Goal: Transaction & Acquisition: Purchase product/service

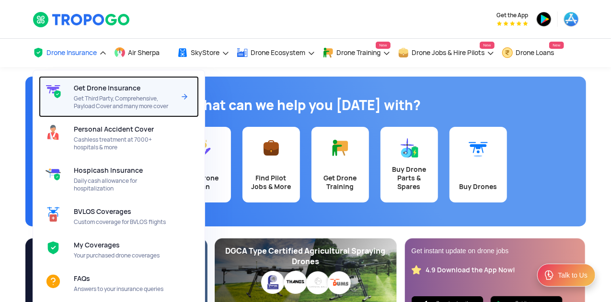
click at [89, 93] on div "Get Drone Insurance Get Third Party, Comprehensive, Payload Cover and many more…" at bounding box center [126, 96] width 105 height 41
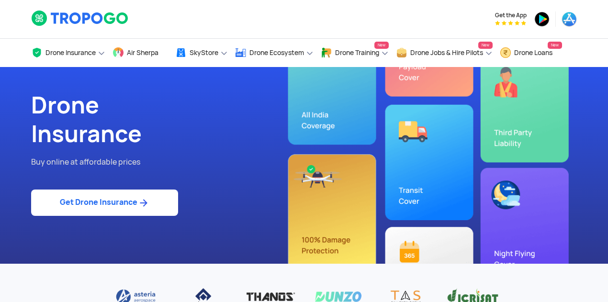
click at [115, 202] on link "Get Drone Insurance" at bounding box center [104, 203] width 147 height 26
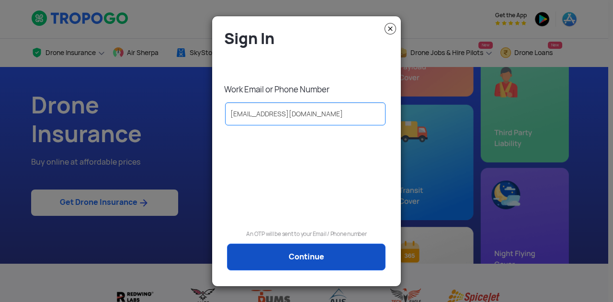
type input "[EMAIL_ADDRESS][DOMAIN_NAME]"
click at [281, 260] on link "Continue" at bounding box center [306, 257] width 159 height 27
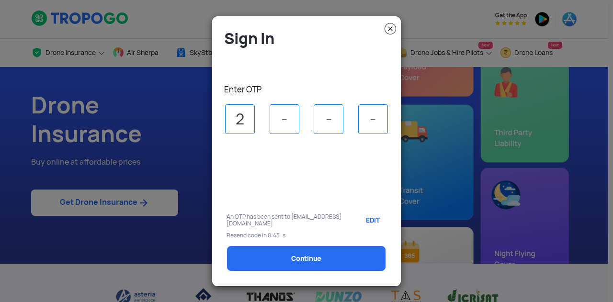
type input "2"
type input "0"
type input "1"
type input "5"
select select "1000000"
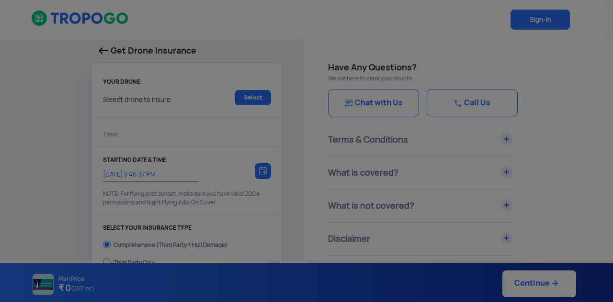
type input "[DATE] 3:56:00 PM"
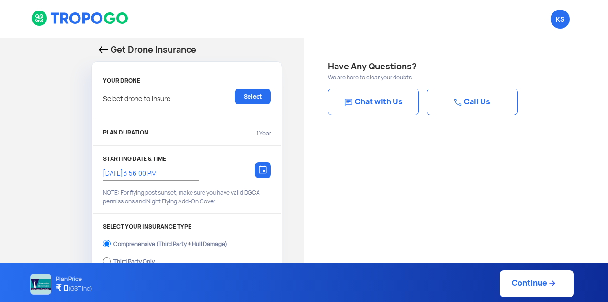
click at [281, 260] on modal-container "Sign In Work Email or Phone Number [EMAIL_ADDRESS][DOMAIN_NAME] An OTP will be …" at bounding box center [304, 151] width 608 height 302
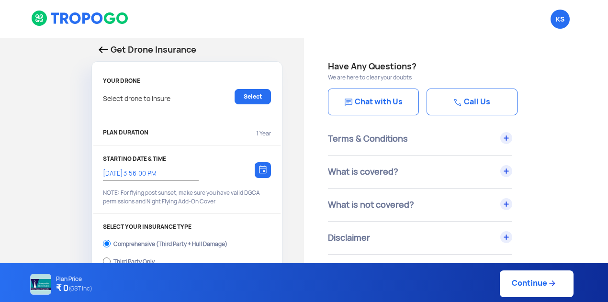
click at [555, 27] on link "KS Logout" at bounding box center [560, 19] width 19 height 19
click at [239, 92] on link "Select" at bounding box center [253, 96] width 36 height 15
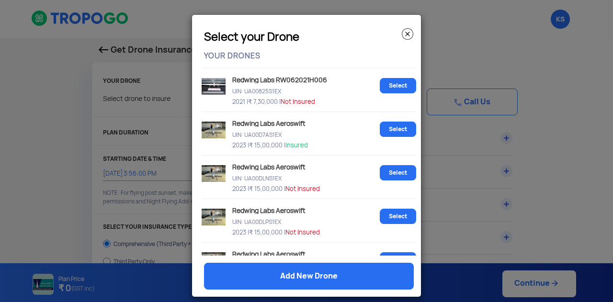
scroll to position [258, 0]
click at [323, 181] on div "Redwing Labs Aeroswift UIN: UA00DLNS1EX 2023 | ₹ 15,00,000 | Not Insured" at bounding box center [303, 177] width 146 height 34
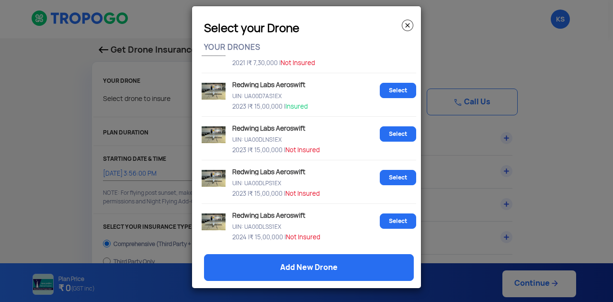
scroll to position [298, 0]
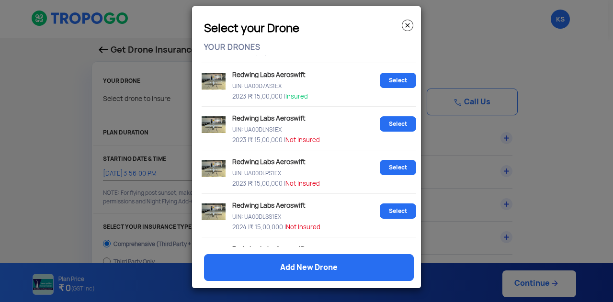
click at [323, 181] on p "2023 | ₹ 15,00,000 | Not Insured" at bounding box center [303, 182] width 146 height 8
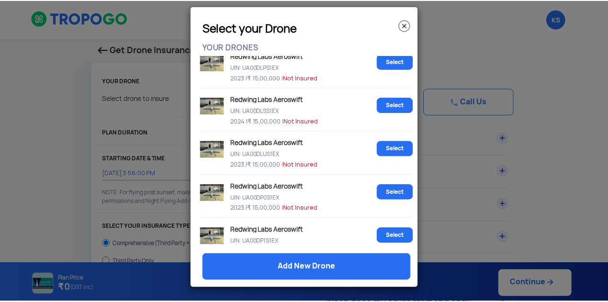
scroll to position [321, 0]
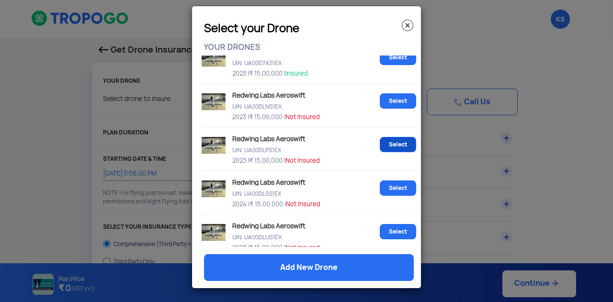
click at [385, 140] on link "Select" at bounding box center [398, 144] width 36 height 15
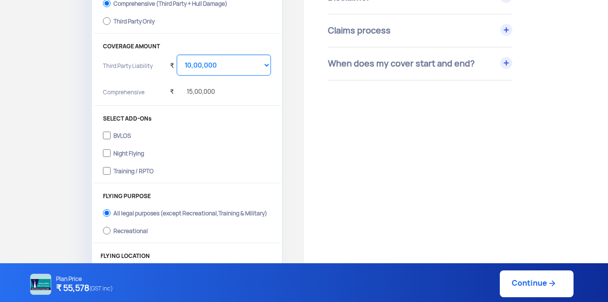
scroll to position [185, 0]
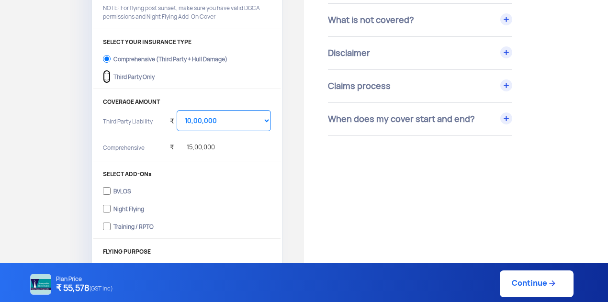
click at [105, 75] on input "Third Party Only" at bounding box center [107, 76] width 8 height 13
radio input "true"
select select "2000000"
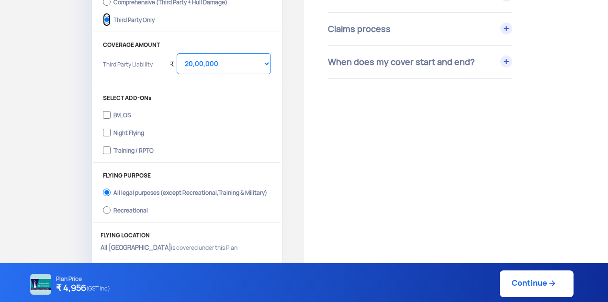
scroll to position [242, 0]
click at [107, 115] on input "BVLOS" at bounding box center [107, 114] width 8 height 13
checkbox input "true"
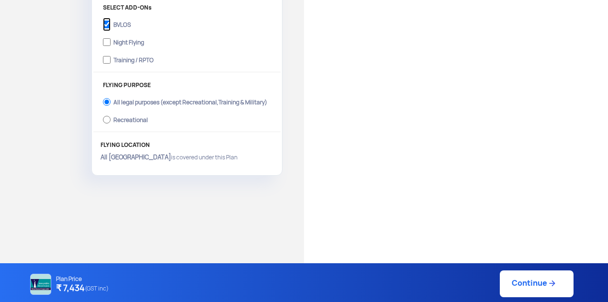
scroll to position [333, 0]
click at [105, 116] on input "Recreational" at bounding box center [107, 118] width 8 height 13
radio input "true"
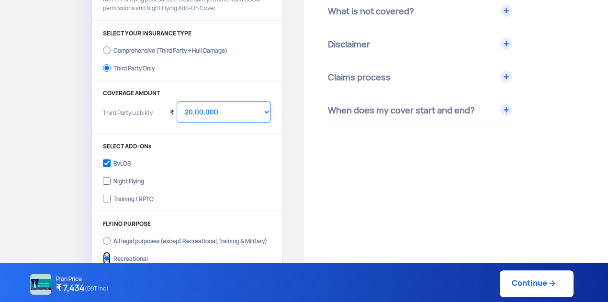
scroll to position [350, 0]
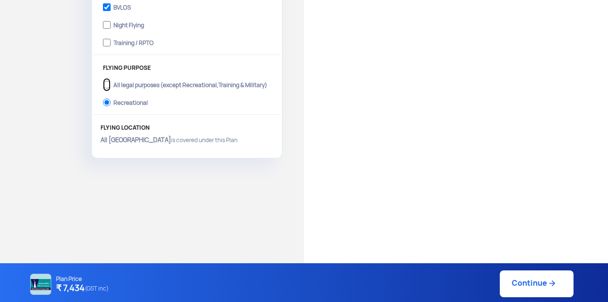
click at [106, 82] on input "All legal purposes (except Recreational,Training & Military)" at bounding box center [107, 84] width 8 height 13
radio input "true"
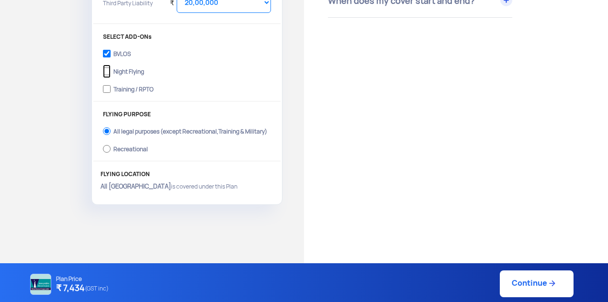
click at [107, 72] on input "Night Flying" at bounding box center [107, 71] width 8 height 13
checkbox input "true"
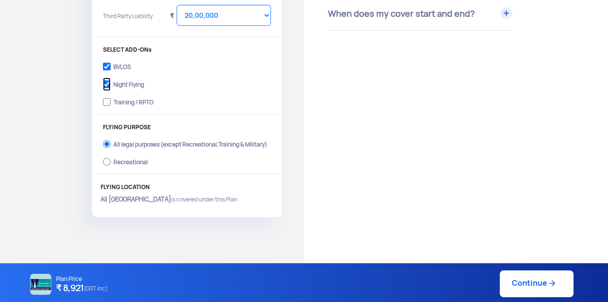
scroll to position [350, 0]
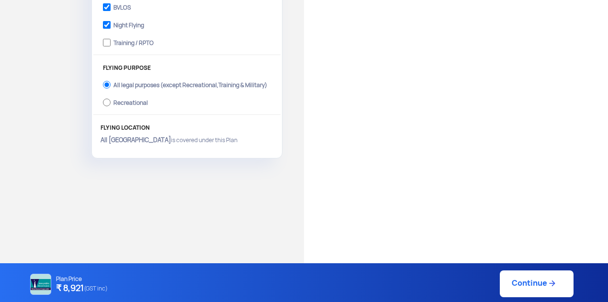
click at [534, 282] on link "Continue" at bounding box center [537, 284] width 74 height 27
type input "[DATE] 4:04:00 PM"
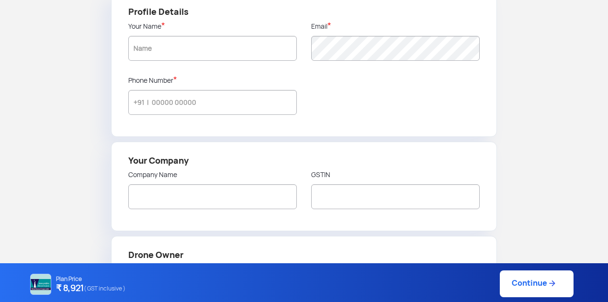
type input "Krupa Sagar"
type input "9686408004"
type input "Kitemaps Aerial Mapping Services Private Ltd"
type input "29AAGCK9438F1Z4"
type input "Kitemaps Aerial Mapping Services Private Ltd"
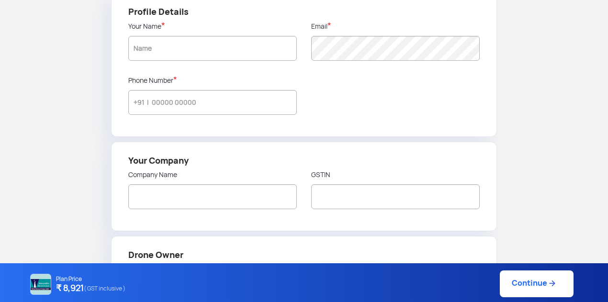
type input "Plot no 25, Hi-Tech Aerospace and [GEOGRAPHIC_DATA], [GEOGRAPHIC_DATA], [PERSON…"
type input "562110"
type input "Bangalore Rural"
type input "[GEOGRAPHIC_DATA]"
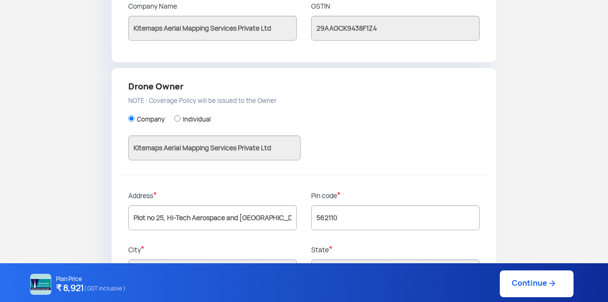
scroll to position [298, 0]
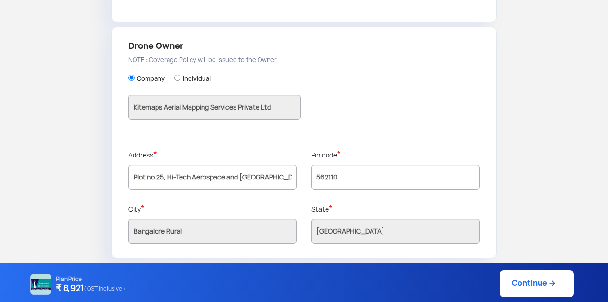
click at [538, 287] on link "Continue" at bounding box center [537, 284] width 74 height 27
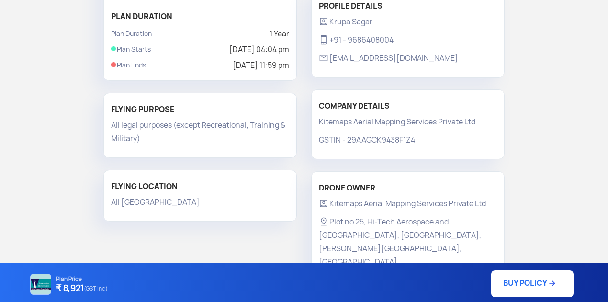
scroll to position [235, 0]
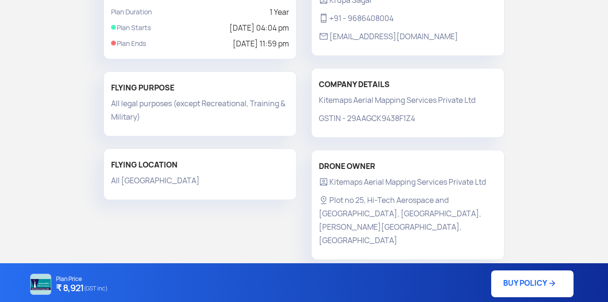
click at [520, 290] on link "BUY POLICY" at bounding box center [533, 284] width 82 height 27
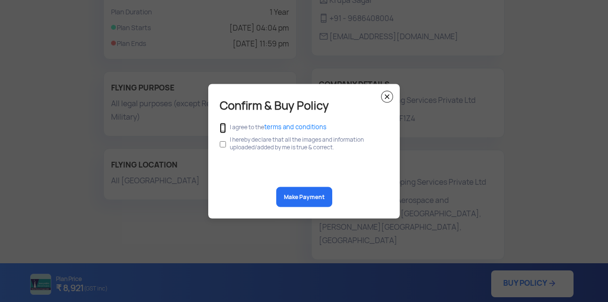
click at [222, 128] on input "checkbox" at bounding box center [223, 128] width 6 height 11
checkbox input "true"
click at [224, 143] on input "checkbox" at bounding box center [223, 144] width 6 height 18
checkbox input "true"
click at [293, 196] on button "Make Payment" at bounding box center [304, 197] width 56 height 20
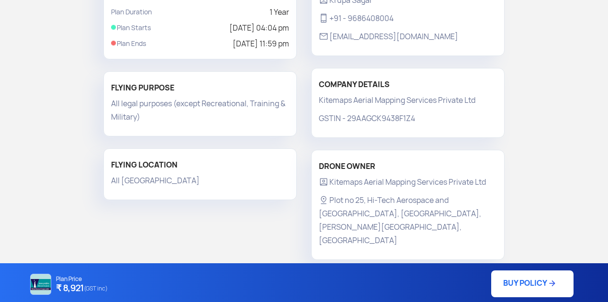
scroll to position [0, 0]
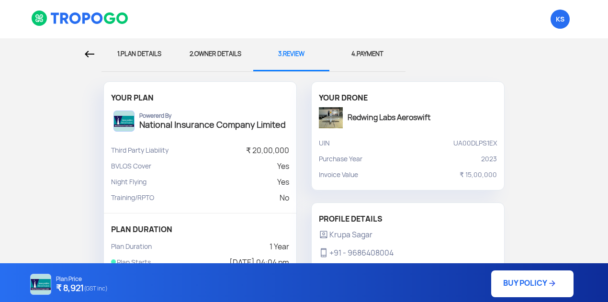
click at [85, 54] on img at bounding box center [90, 54] width 10 height 7
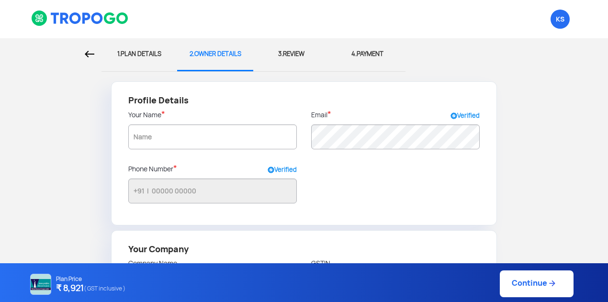
type input "Krupa Sagar"
type input "9686408004"
type input "Kitemaps Aerial Mapping Services Private Ltd"
type input "29AAGCK9438F1Z4"
type input "Kitemaps Aerial Mapping Services Private Ltd"
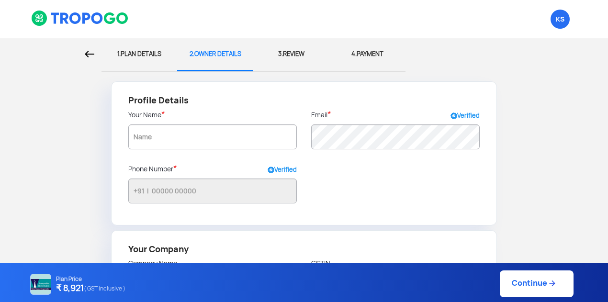
type input "Plot no 25, Hi-Tech Aerospace and [GEOGRAPHIC_DATA], [GEOGRAPHIC_DATA], [PERSON…"
type input "562110"
type input "Bangalore Rural"
type input "[GEOGRAPHIC_DATA]"
click at [85, 54] on img at bounding box center [90, 54] width 10 height 7
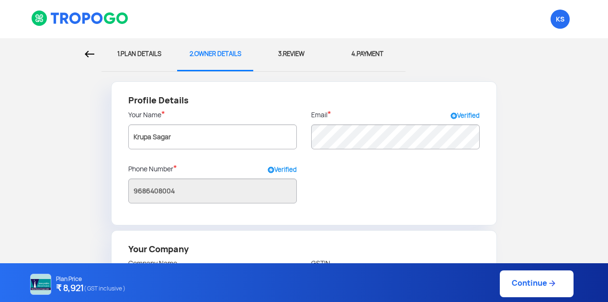
select select "1000000"
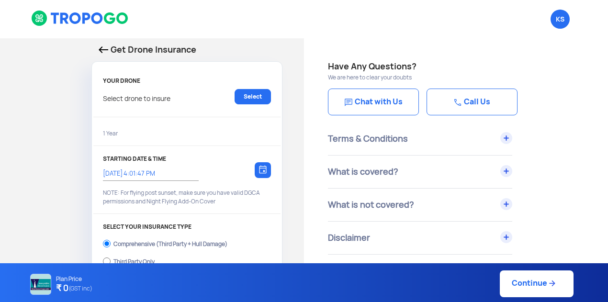
type input "[DATE] 4:04:00 PM"
radio input "false"
radio input "true"
select select "2000000"
checkbox input "true"
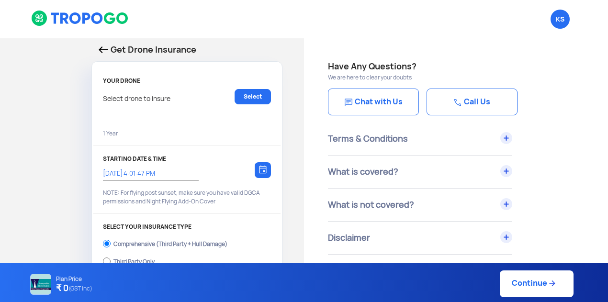
checkbox input "true"
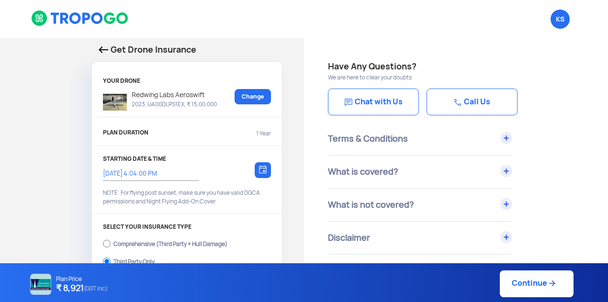
click at [85, 54] on div "Get Drone Insurance YOUR DRONE Redwing Labs Aeroswift 2023, UA00DLPS1EX, ₹ 15,0…" at bounding box center [152, 275] width 304 height 475
click at [110, 47] on p "Get Drone Insurance" at bounding box center [187, 49] width 177 height 13
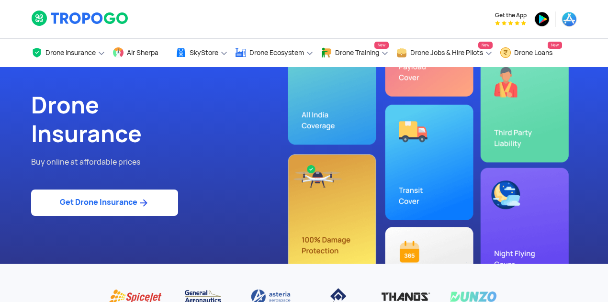
click at [120, 203] on link "Get Drone Insurance" at bounding box center [104, 203] width 147 height 26
select select "1000000"
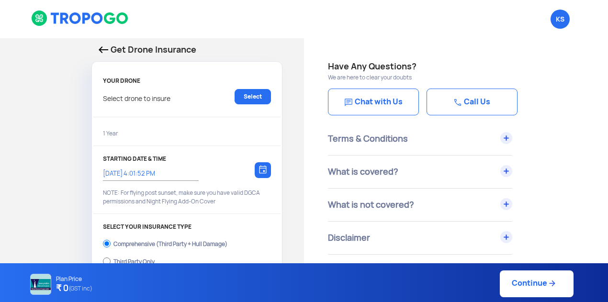
type input "[DATE] 4:04:00 PM"
radio input "false"
radio input "true"
select select "2000000"
checkbox input "true"
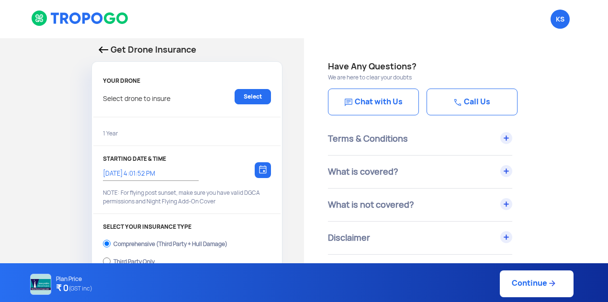
checkbox input "true"
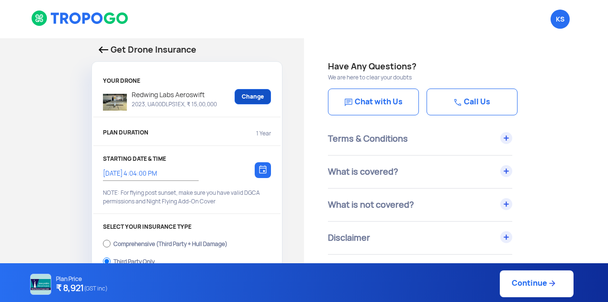
click at [268, 98] on link "Change" at bounding box center [253, 96] width 36 height 15
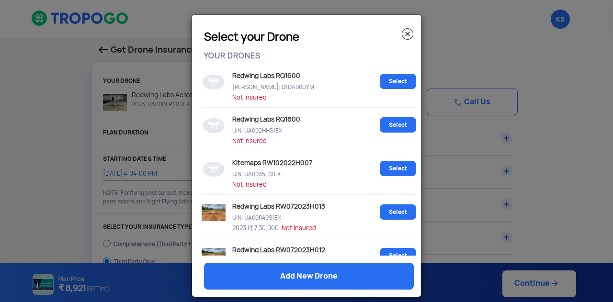
click at [403, 31] on img at bounding box center [407, 33] width 11 height 11
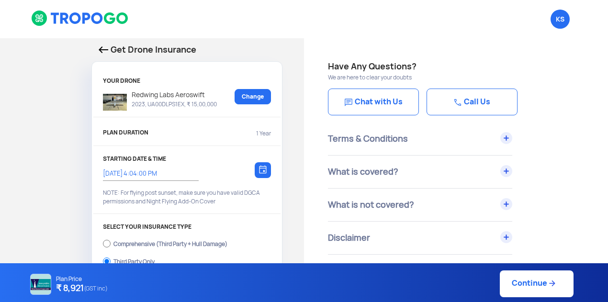
click at [103, 48] on img at bounding box center [104, 49] width 10 height 7
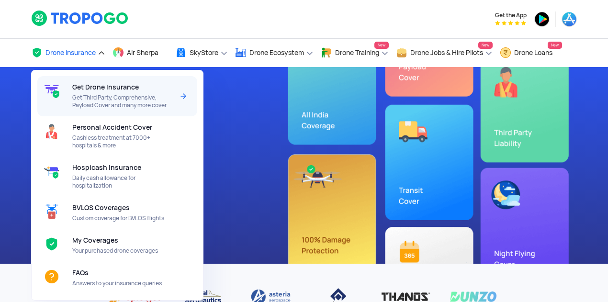
click at [128, 99] on span "Get Third Party, Comprehensive, Payload Cover and many more cover" at bounding box center [122, 101] width 101 height 15
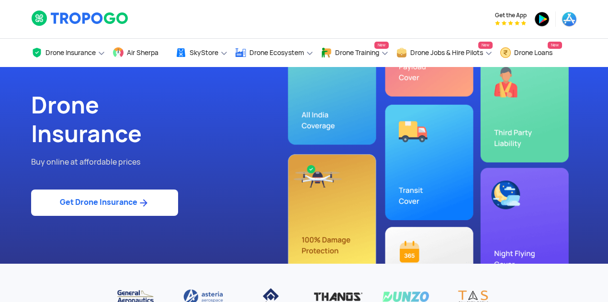
click at [144, 199] on img at bounding box center [144, 202] width 12 height 11
select select "1000000"
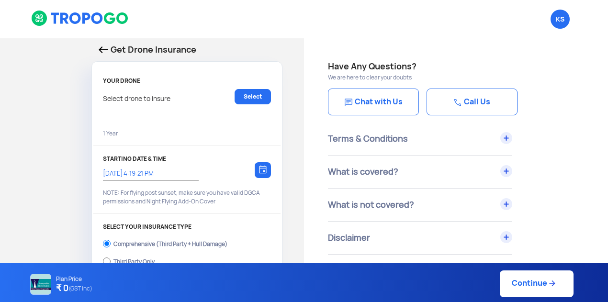
type input "11/9/2025, 4:29:00 PM"
click at [256, 101] on link "Select" at bounding box center [253, 96] width 36 height 15
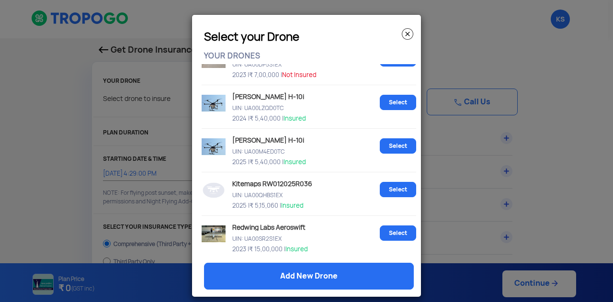
scroll to position [9, 0]
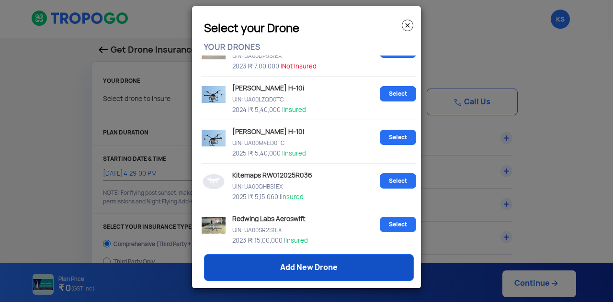
click at [327, 261] on link "Add New Drone" at bounding box center [309, 267] width 210 height 27
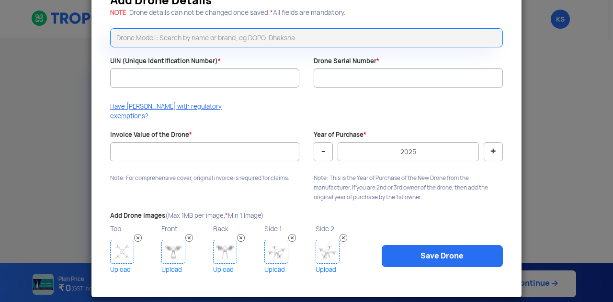
scroll to position [0, 0]
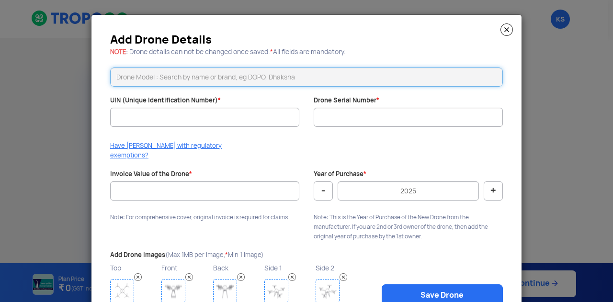
click at [395, 75] on input "text" at bounding box center [306, 77] width 393 height 19
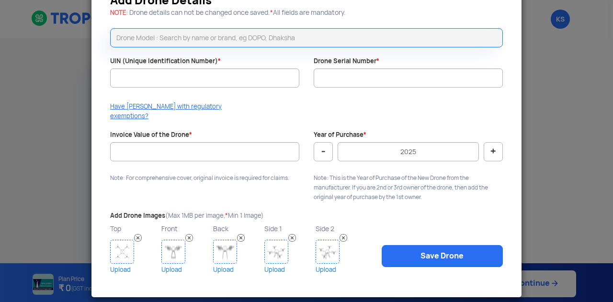
click at [507, 97] on div "Add Drone Details NOTE : Drone details can not be changed once saved. * All fie…" at bounding box center [307, 137] width 430 height 322
click at [299, 35] on input "text" at bounding box center [306, 37] width 393 height 19
click at [558, 104] on modal-container "Add Drone Details NOTE : Drone details can not be changed once saved. * All fie…" at bounding box center [306, 151] width 613 height 302
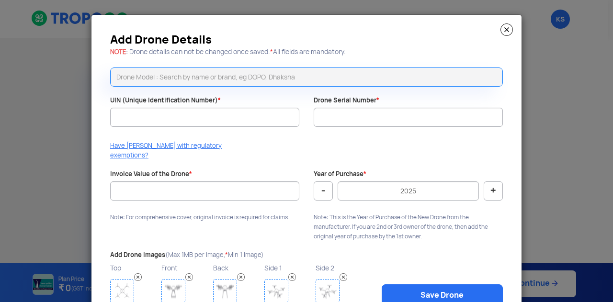
click at [506, 34] on img at bounding box center [507, 29] width 12 height 12
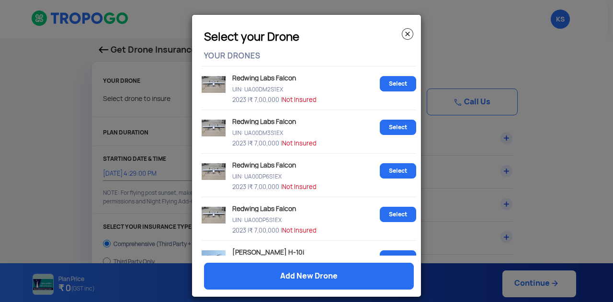
scroll to position [696, 0]
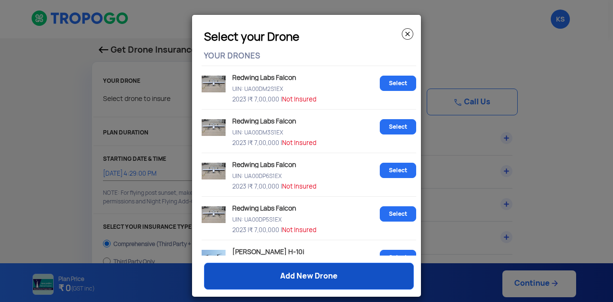
click at [299, 271] on link "Add New Drone" at bounding box center [309, 276] width 210 height 27
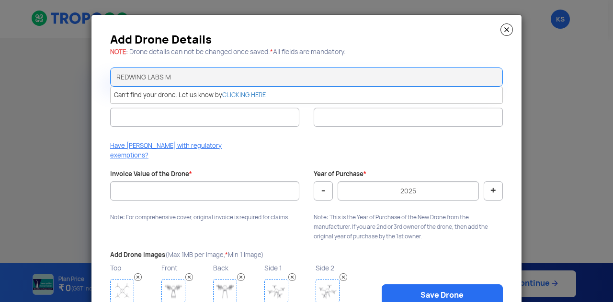
scroll to position [0, 0]
type input "REDWING LABS NIMBI 02"
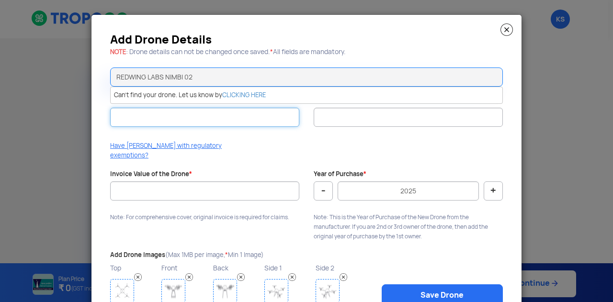
click at [254, 117] on input "UIN (Unique Identification Number) *" at bounding box center [204, 117] width 189 height 19
click at [302, 147] on div "Have DAN with regulatory exemptions?" at bounding box center [306, 153] width 407 height 24
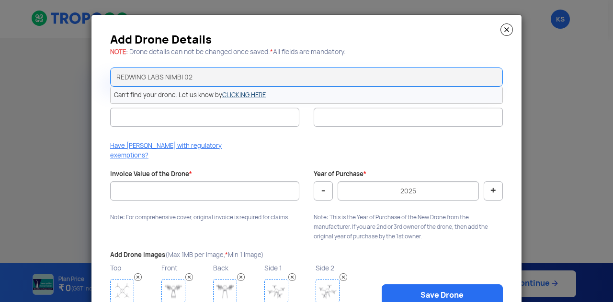
click at [245, 95] on link "CLICKING HERE" at bounding box center [244, 95] width 44 height 8
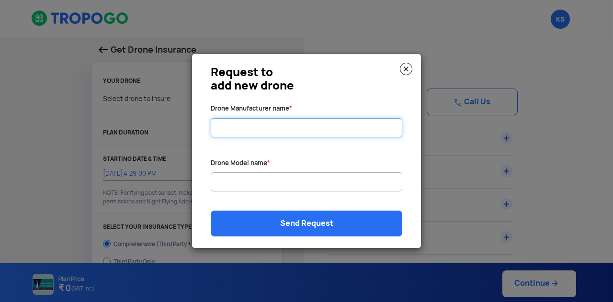
click at [281, 121] on input "Drone Manufacturer name *" at bounding box center [307, 127] width 192 height 19
type input "REDWING LABS"
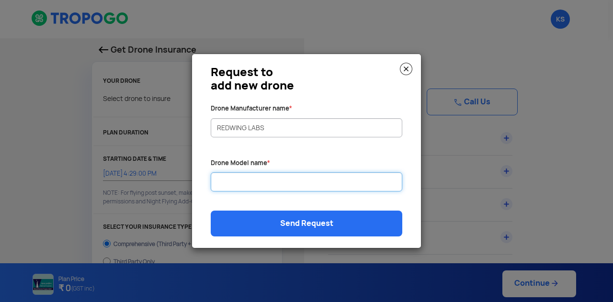
click at [279, 178] on input "Drone Manufacturer name *" at bounding box center [307, 181] width 192 height 19
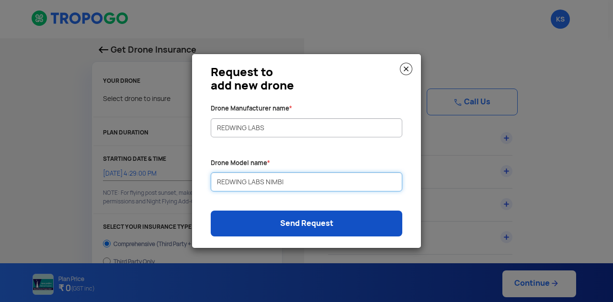
type input "REDWING LABS NIMBI"
click at [303, 219] on link "Send Request" at bounding box center [307, 224] width 192 height 26
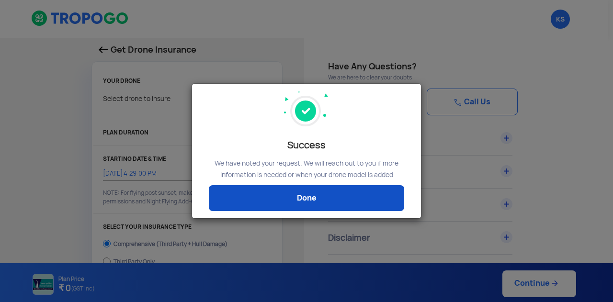
click at [315, 191] on link "Done" at bounding box center [306, 198] width 195 height 26
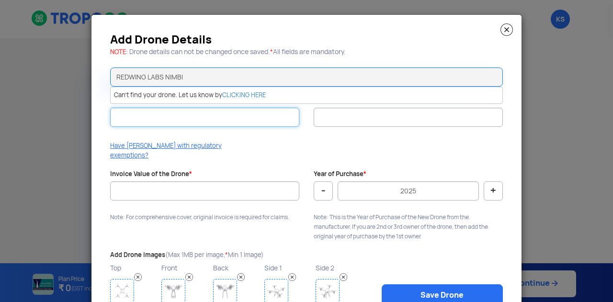
click at [231, 121] on input "UIN (Unique Identification Number) *" at bounding box center [204, 117] width 189 height 19
click at [300, 138] on div "Add Drone Details NOTE : Drone details can not be changed once saved. * All fie…" at bounding box center [307, 176] width 430 height 322
click at [244, 78] on input "REDWING LABS NIMBI" at bounding box center [306, 77] width 393 height 19
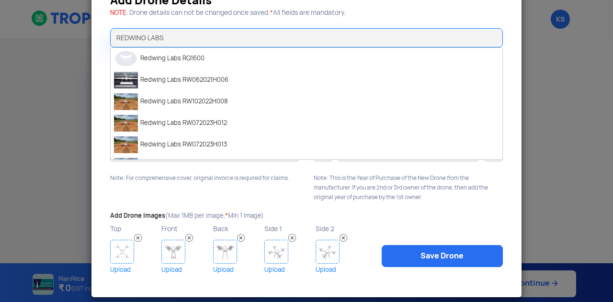
click at [505, 86] on div "Drone Serial Number *" at bounding box center [409, 77] width 204 height 40
click at [180, 183] on div "Add Drone Details NOTE : Drone details can not be changed once saved. * All fie…" at bounding box center [307, 137] width 430 height 322
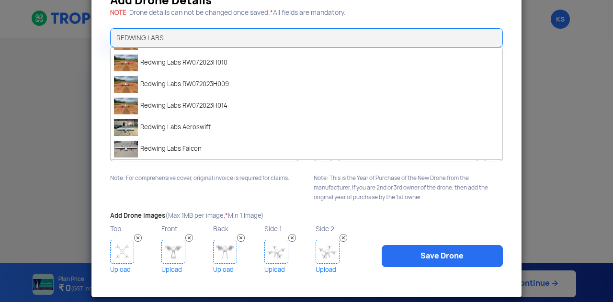
click at [509, 102] on div "Add Drone Details NOTE : Drone details can not be changed once saved. * All fie…" at bounding box center [307, 137] width 430 height 322
click at [272, 31] on input "REDWING LABS" at bounding box center [306, 37] width 393 height 19
click at [246, 184] on div "Add Drone Details NOTE : Drone details can not be changed once saved. * All fie…" at bounding box center [307, 137] width 430 height 322
drag, startPoint x: 246, startPoint y: 184, endPoint x: 259, endPoint y: 152, distance: 34.0
click at [259, 152] on div "Add Drone Details NOTE : Drone details can not be changed once saved. * All fie…" at bounding box center [307, 137] width 430 height 322
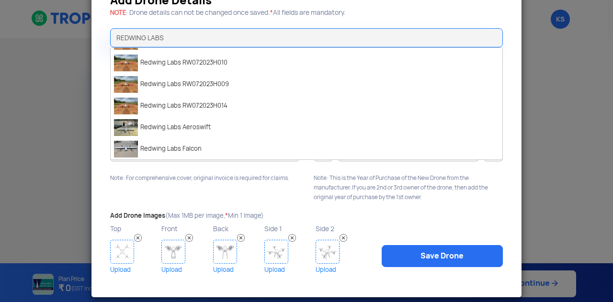
click at [293, 183] on div "Add Drone Details NOTE : Drone details can not be changed once saved. * All fie…" at bounding box center [307, 137] width 430 height 322
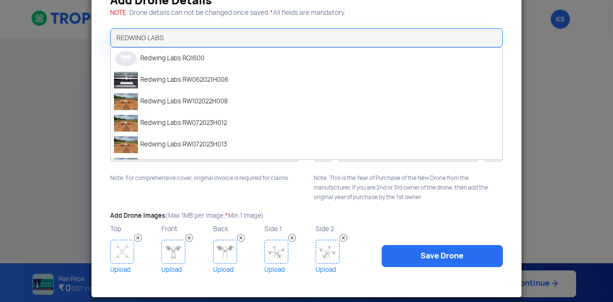
click at [548, 85] on modal-container "Add Drone Details NOTE : Drone details can not be changed once saved. * All fie…" at bounding box center [306, 151] width 613 height 302
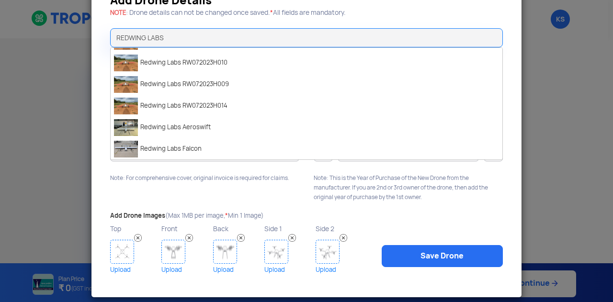
click at [263, 183] on div "Add Drone Details NOTE : Drone details can not be changed once saved. * All fie…" at bounding box center [307, 137] width 430 height 322
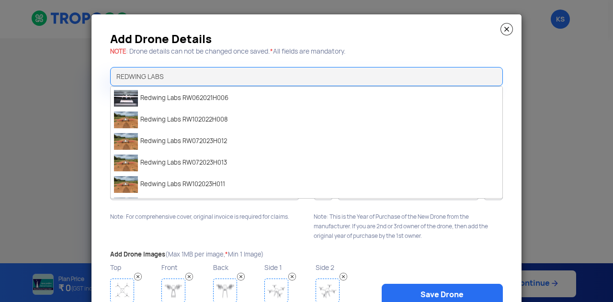
scroll to position [0, 0]
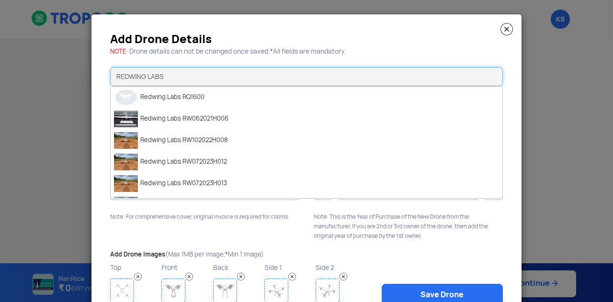
click at [376, 78] on input "REDWING LABS" at bounding box center [306, 76] width 393 height 19
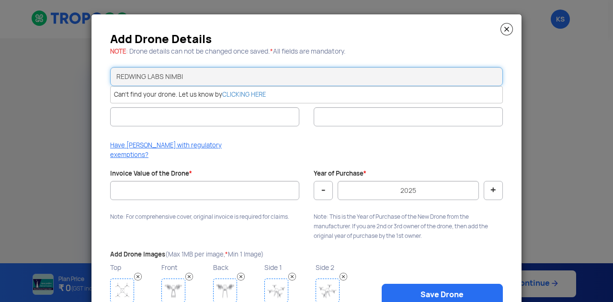
type input "REDWING LABS NIMBI"
click at [248, 118] on input "UIN (Unique Identification Number) *" at bounding box center [204, 116] width 189 height 19
drag, startPoint x: 213, startPoint y: 80, endPoint x: 25, endPoint y: 76, distance: 187.4
click at [25, 76] on modal-container "Add Drone Details NOTE : Drone details can not be changed once saved. * All fie…" at bounding box center [306, 151] width 613 height 302
type input "="
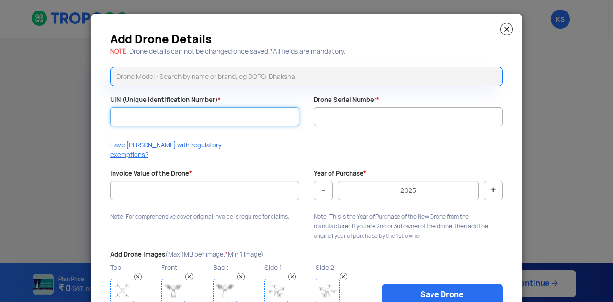
click at [172, 109] on input "UIN (Unique Identification Number) *" at bounding box center [204, 116] width 189 height 19
paste input "UA00MFKS1EX"
type input "UA00MFKS1EX"
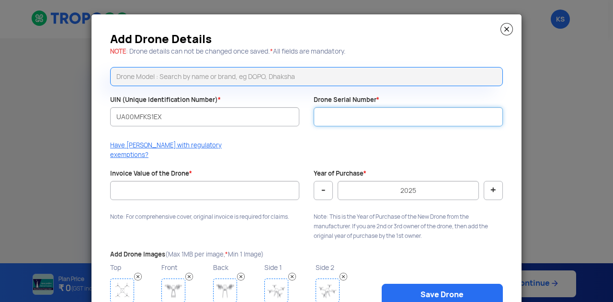
click at [392, 113] on input "Drone Serial Number *" at bounding box center [408, 116] width 189 height 19
paste input "RW122024R032"
type input "RW122024R032"
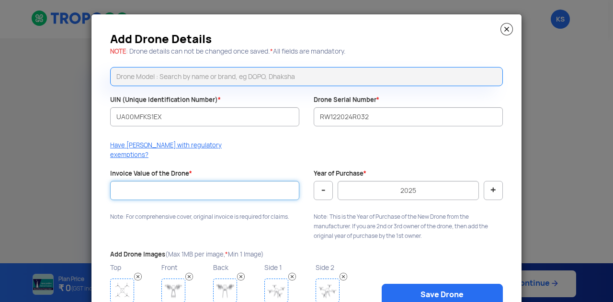
click at [233, 184] on input "Invoice Value of the Drone *" at bounding box center [204, 190] width 189 height 19
type input "-1"
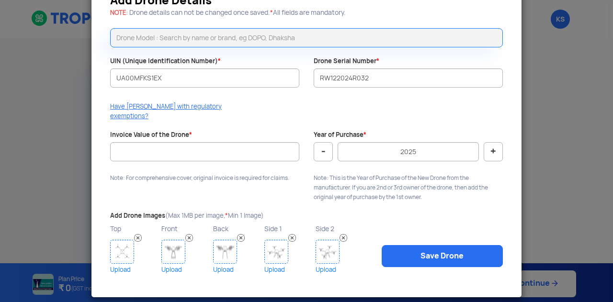
click at [553, 171] on modal-container "Add Drone Details NOTE : Drone details can not be changed once saved. * All fie…" at bounding box center [306, 151] width 613 height 302
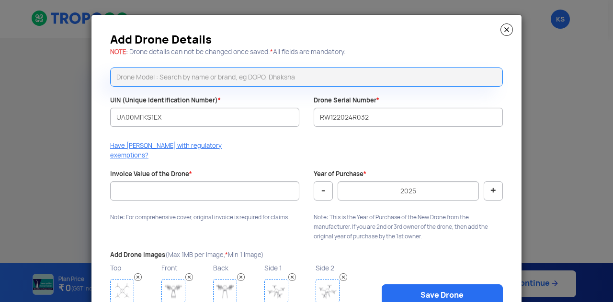
click at [501, 30] on img at bounding box center [507, 29] width 12 height 12
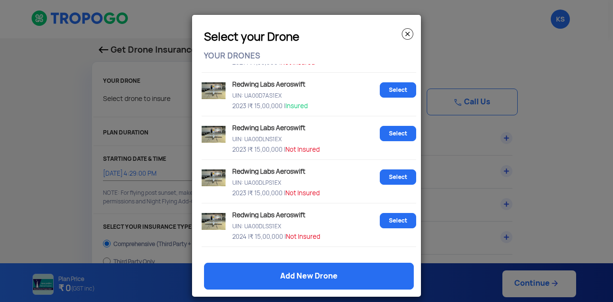
scroll to position [297, 0]
click at [215, 217] on img at bounding box center [214, 221] width 24 height 17
click at [380, 217] on link "Select" at bounding box center [398, 220] width 36 height 15
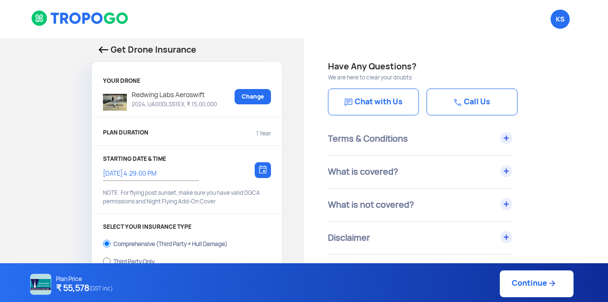
click at [105, 46] on img at bounding box center [104, 49] width 10 height 7
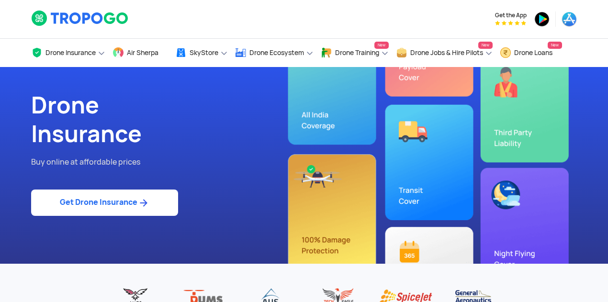
click at [132, 200] on link "Get Drone Insurance" at bounding box center [104, 203] width 147 height 26
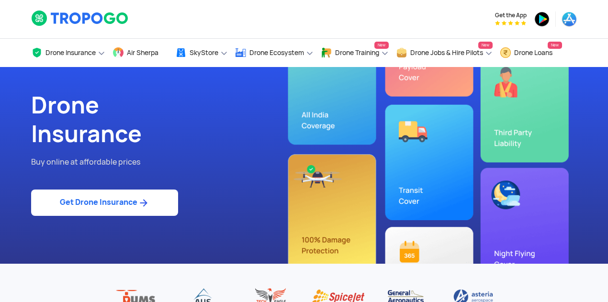
select select "1000000"
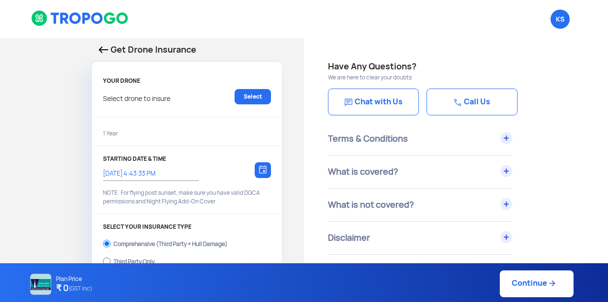
type input "11/9/2025, 4:53:00 PM"
click at [247, 100] on link "Select" at bounding box center [253, 96] width 36 height 15
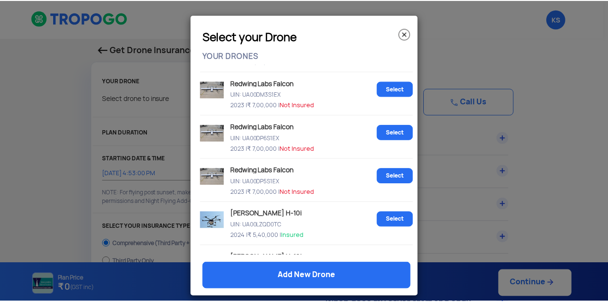
scroll to position [734, 0]
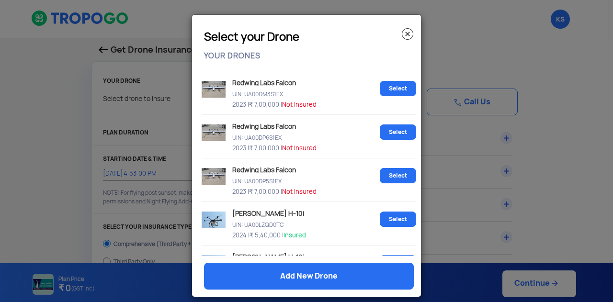
click at [404, 31] on img at bounding box center [407, 33] width 11 height 11
